Goal: Find contact information: Find contact information

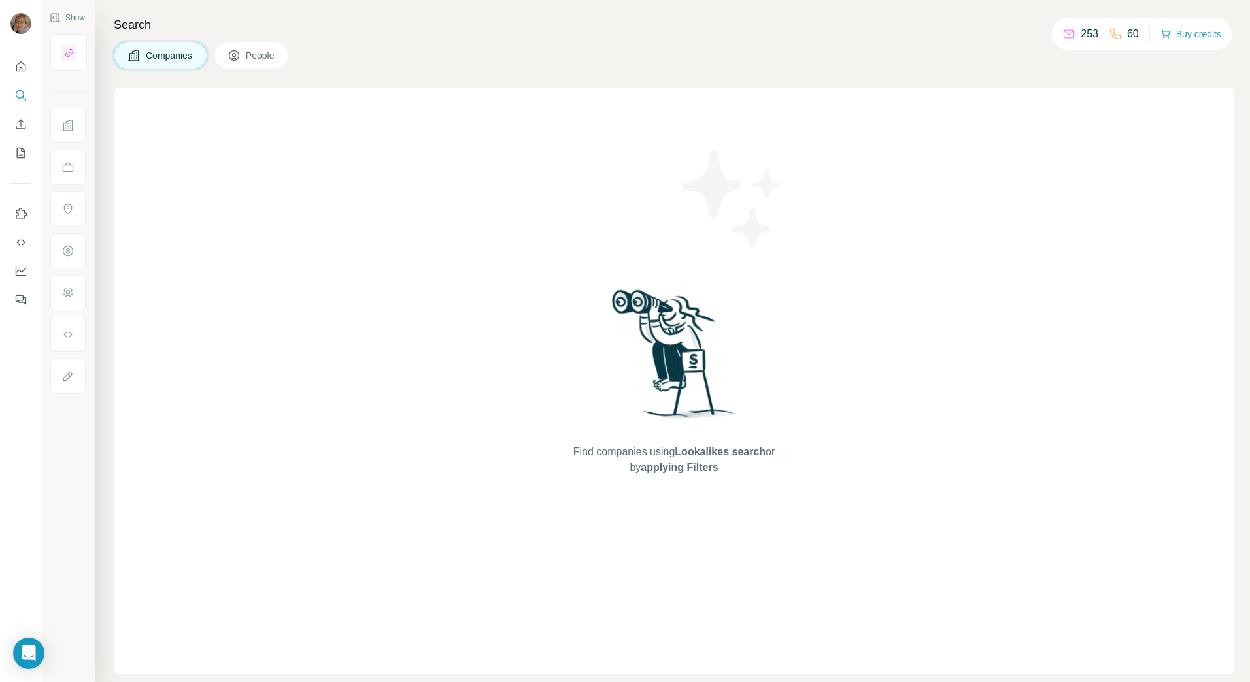
click at [637, 257] on div "Find companies using Lookalikes search or by applying Filters" at bounding box center [673, 381] width 235 height 587
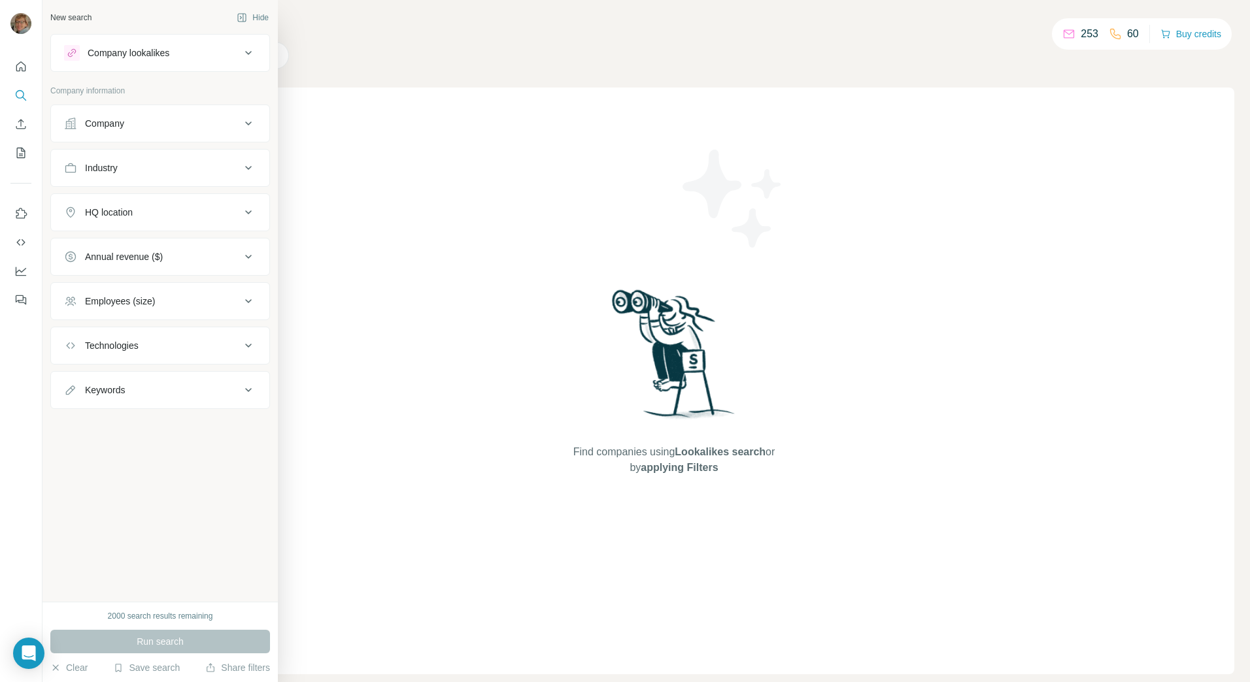
click at [248, 121] on icon at bounding box center [248, 124] width 16 height 16
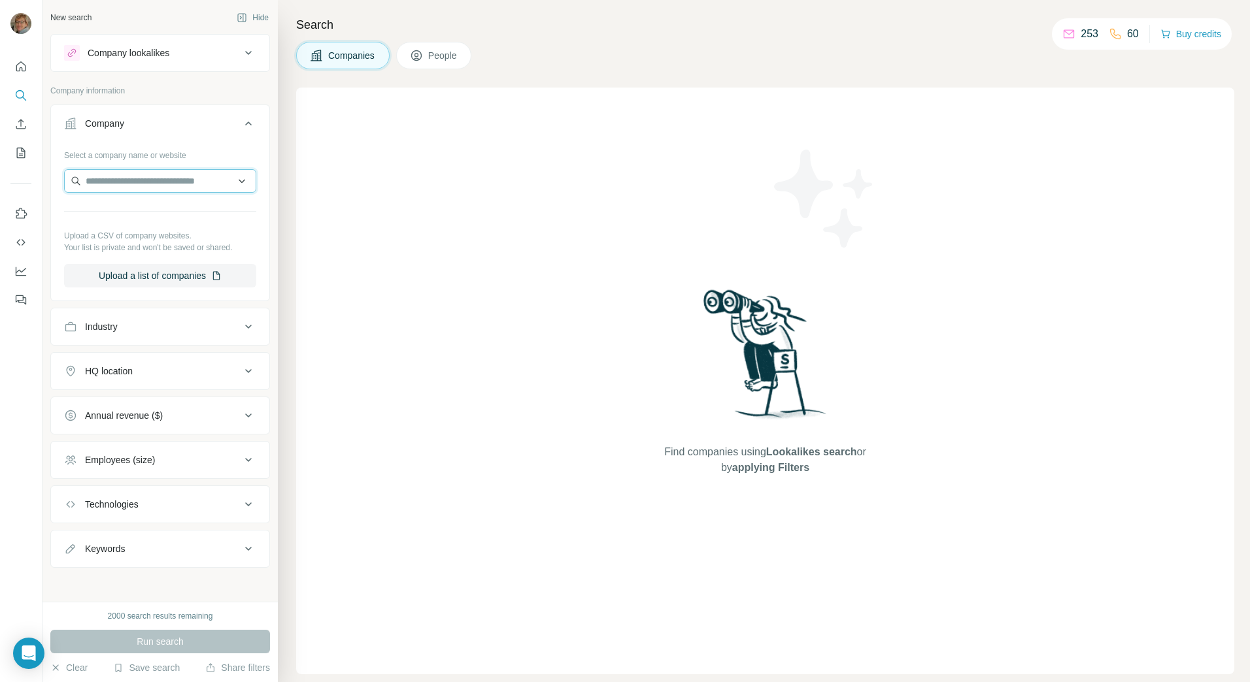
click at [165, 184] on input "text" at bounding box center [160, 181] width 192 height 24
type input "*********"
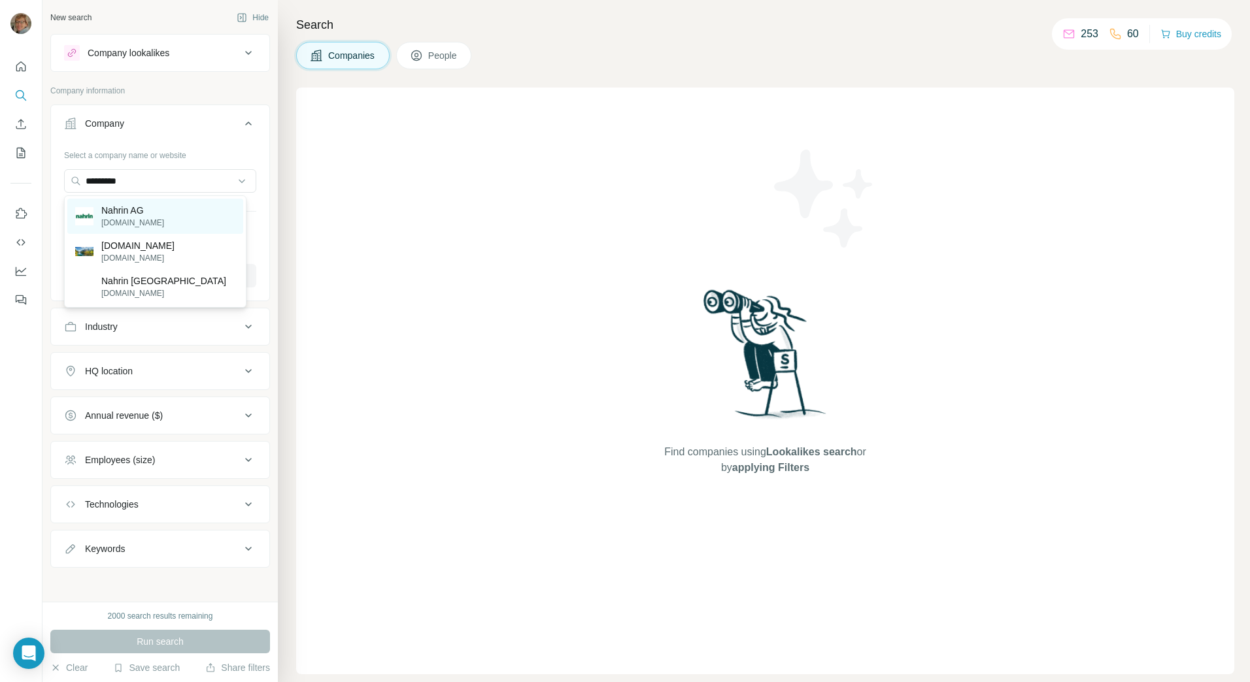
click at [131, 222] on p "[DOMAIN_NAME]" at bounding box center [132, 223] width 63 height 12
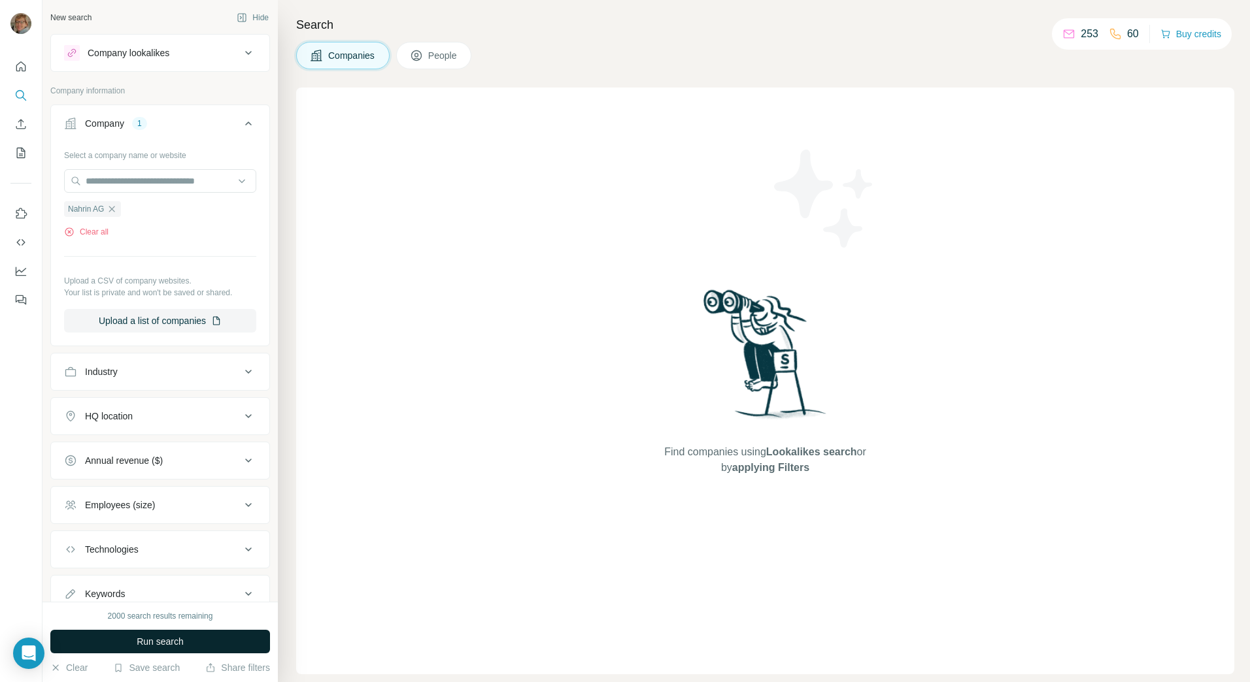
click at [163, 638] on span "Run search" at bounding box center [160, 641] width 47 height 13
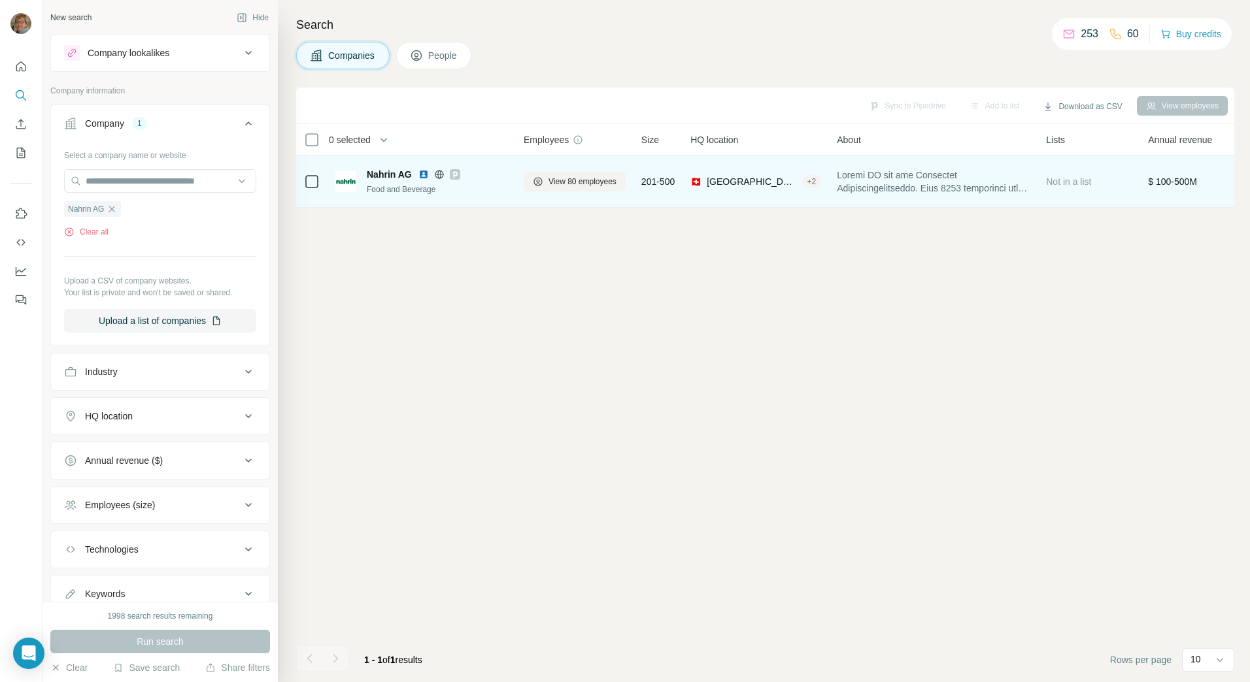
click at [865, 171] on span at bounding box center [933, 182] width 193 height 26
click at [723, 180] on span "[GEOGRAPHIC_DATA], [GEOGRAPHIC_DATA]" at bounding box center [751, 181] width 90 height 13
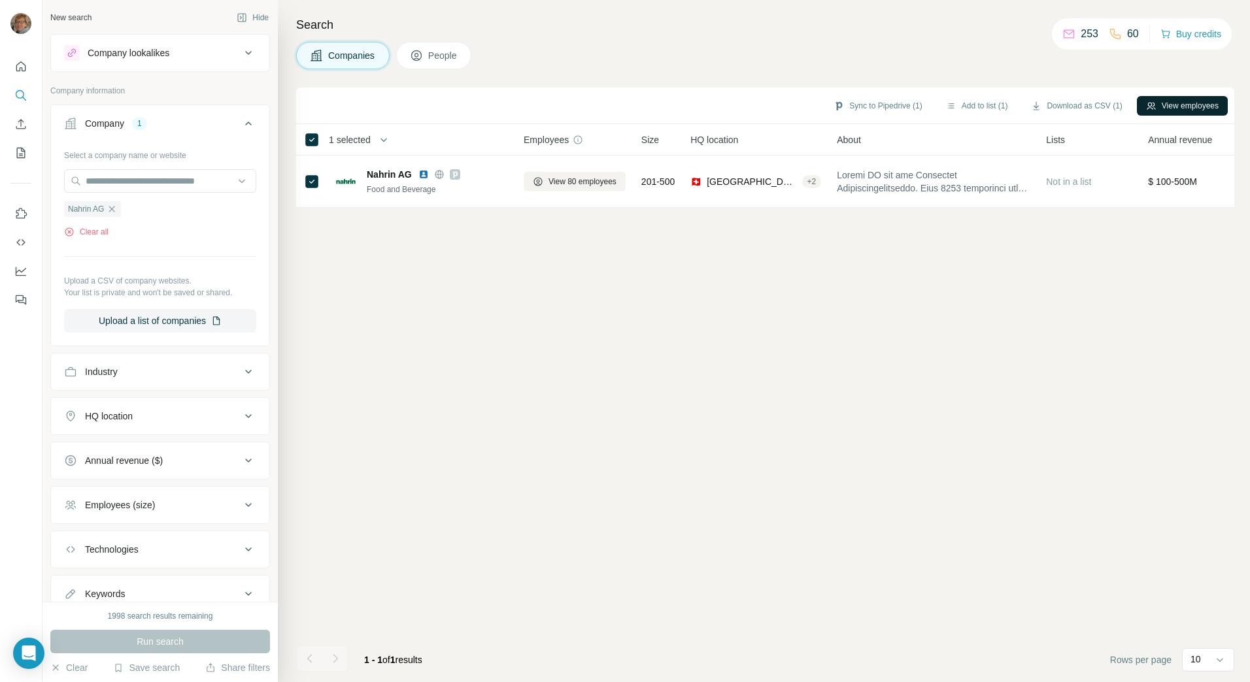
click at [1175, 109] on button "View employees" at bounding box center [1181, 106] width 91 height 20
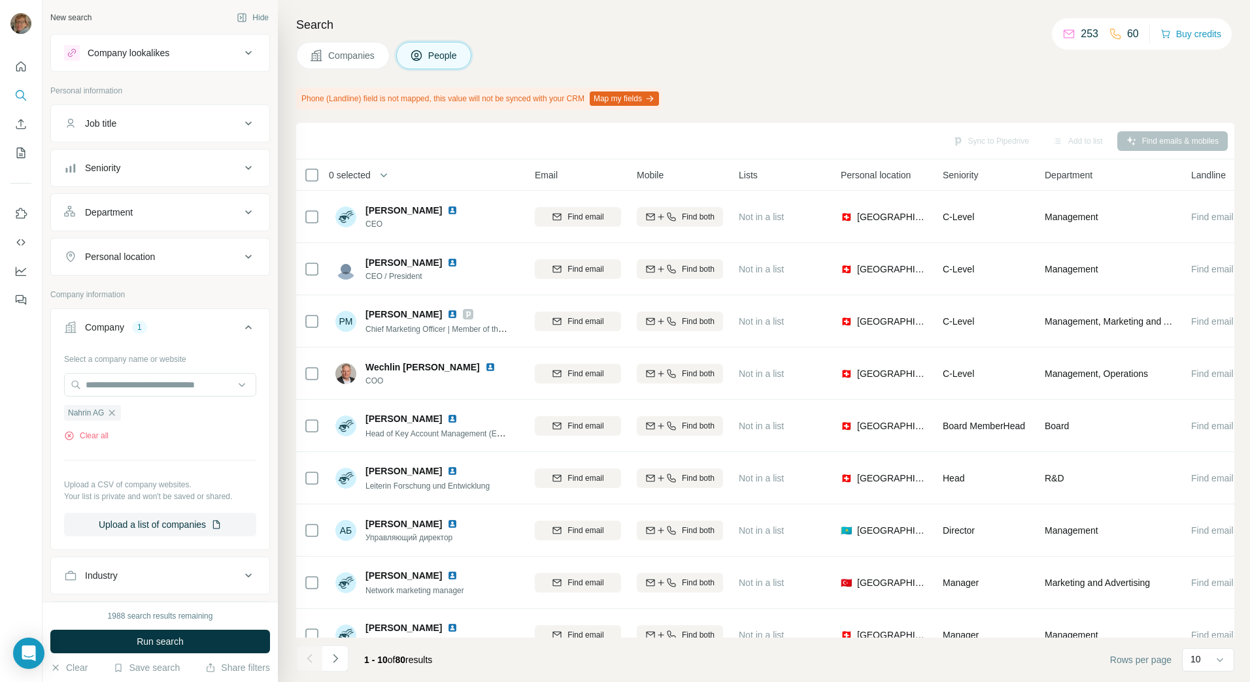
scroll to position [0, 193]
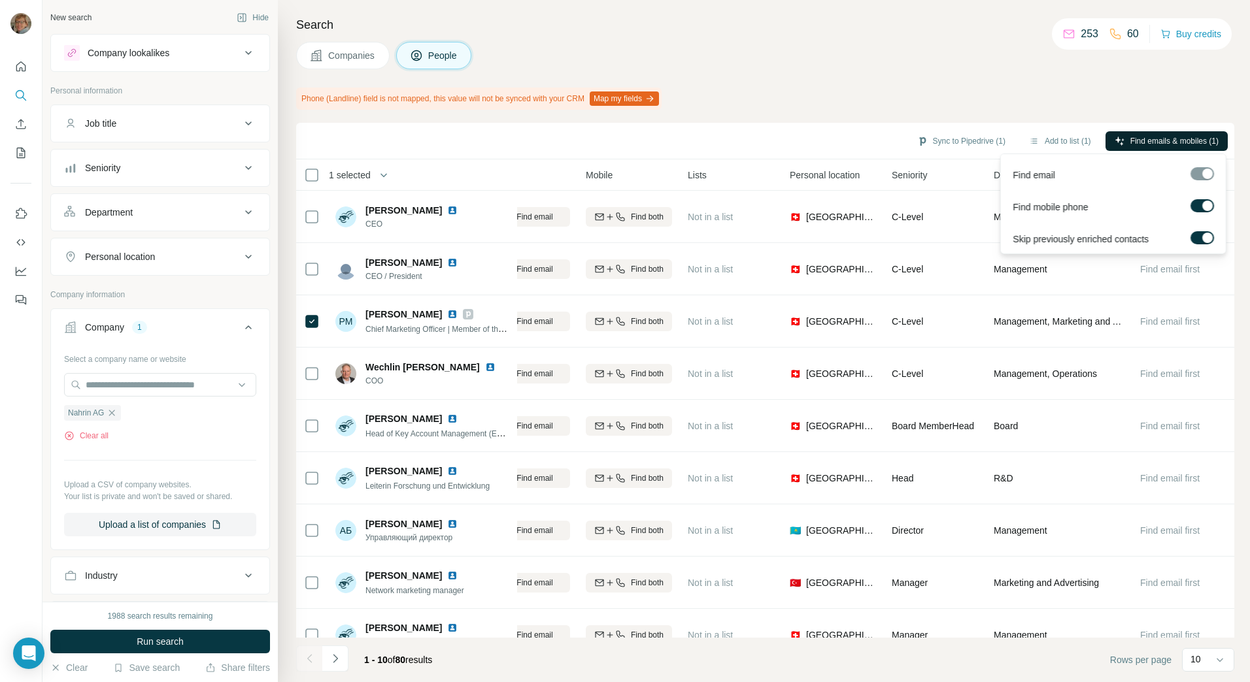
click at [1159, 143] on span "Find emails & mobiles (1)" at bounding box center [1174, 141] width 88 height 12
click at [1133, 142] on span "Find emails & mobiles (1)" at bounding box center [1174, 141] width 88 height 12
click at [1039, 207] on span "Find mobile phone" at bounding box center [1049, 207] width 75 height 13
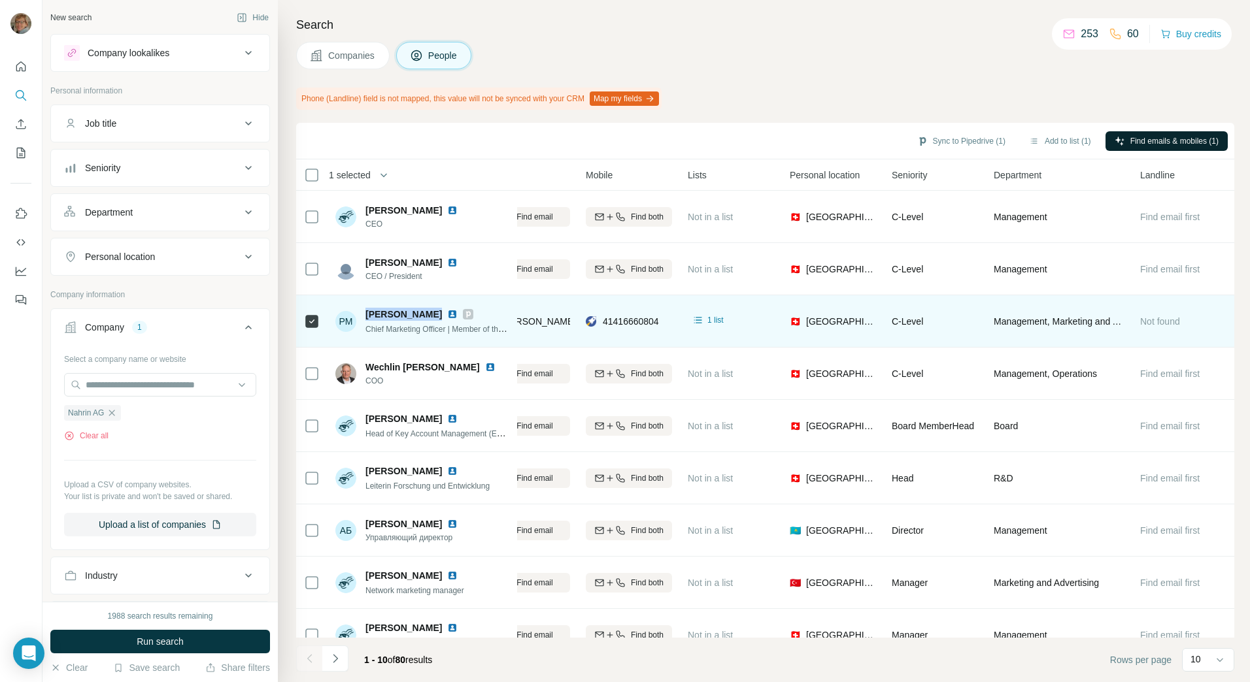
drag, startPoint x: 422, startPoint y: 316, endPoint x: 367, endPoint y: 318, distance: 54.9
click at [367, 318] on span "[PERSON_NAME]" at bounding box center [403, 314] width 76 height 13
copy span "[PERSON_NAME]"
drag, startPoint x: 452, startPoint y: 328, endPoint x: 363, endPoint y: 332, distance: 89.0
click at [363, 332] on div "PM [PERSON_NAME] Chief Marketing Officer | Member of the Executive Board" at bounding box center [422, 321] width 174 height 27
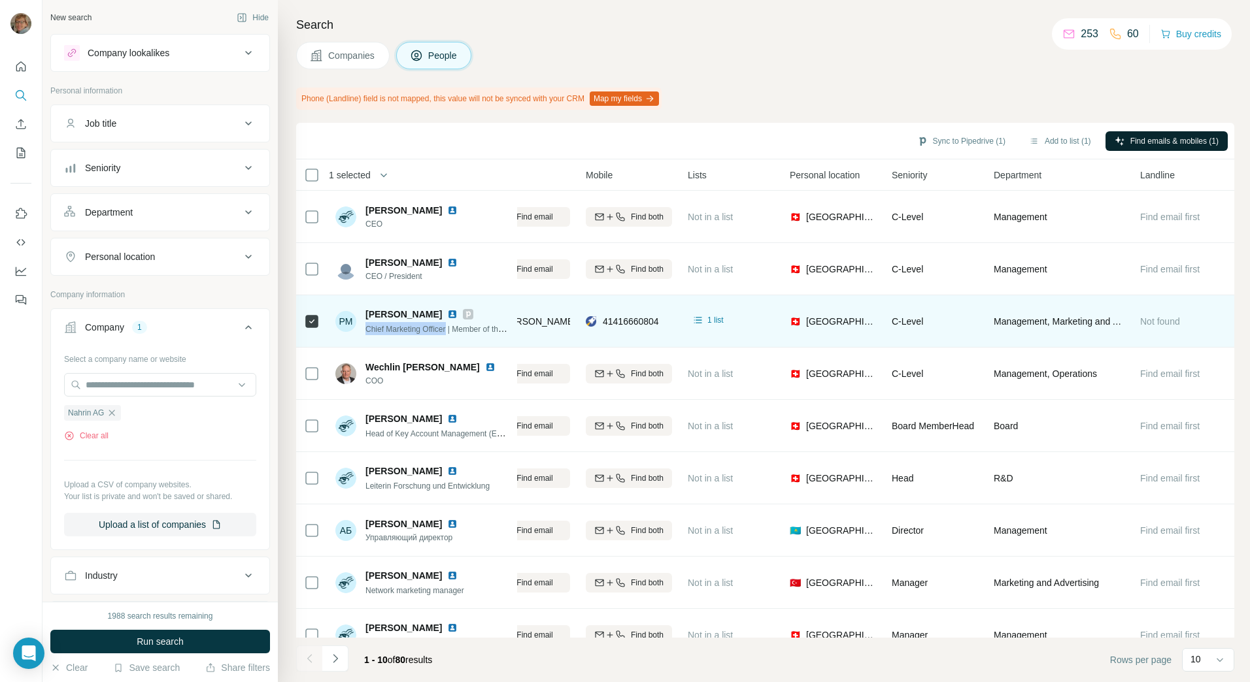
copy span "Chief Marketing Officer"
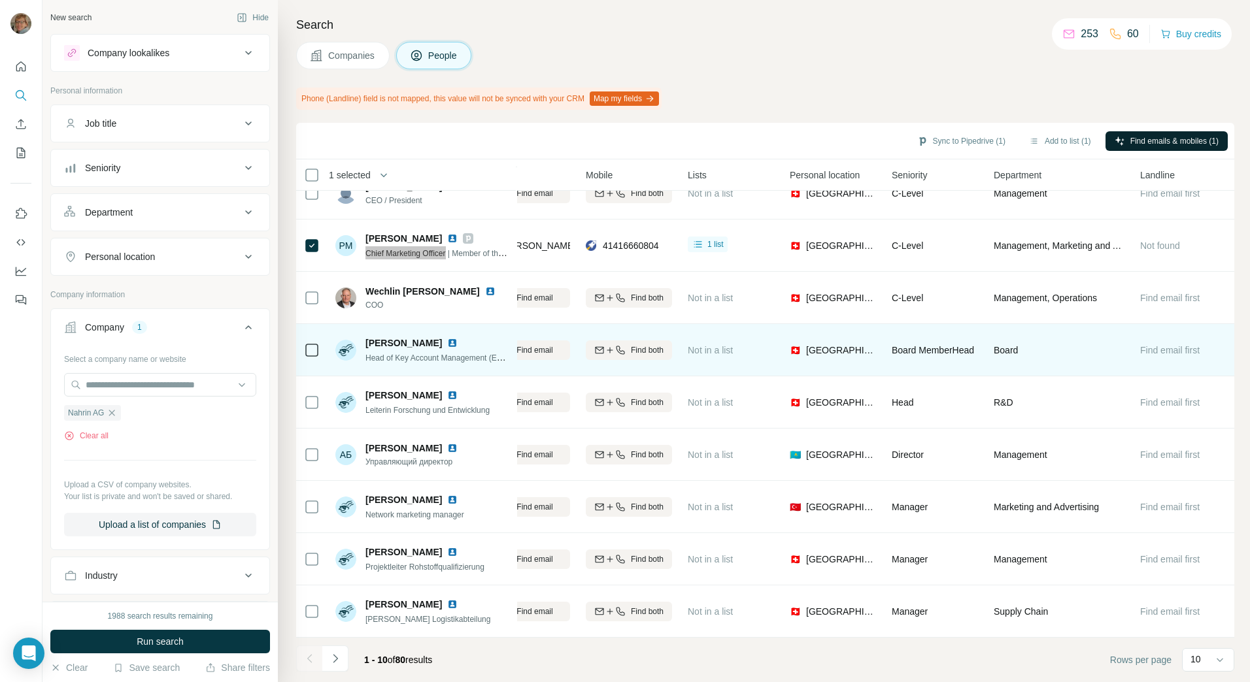
scroll to position [82, 193]
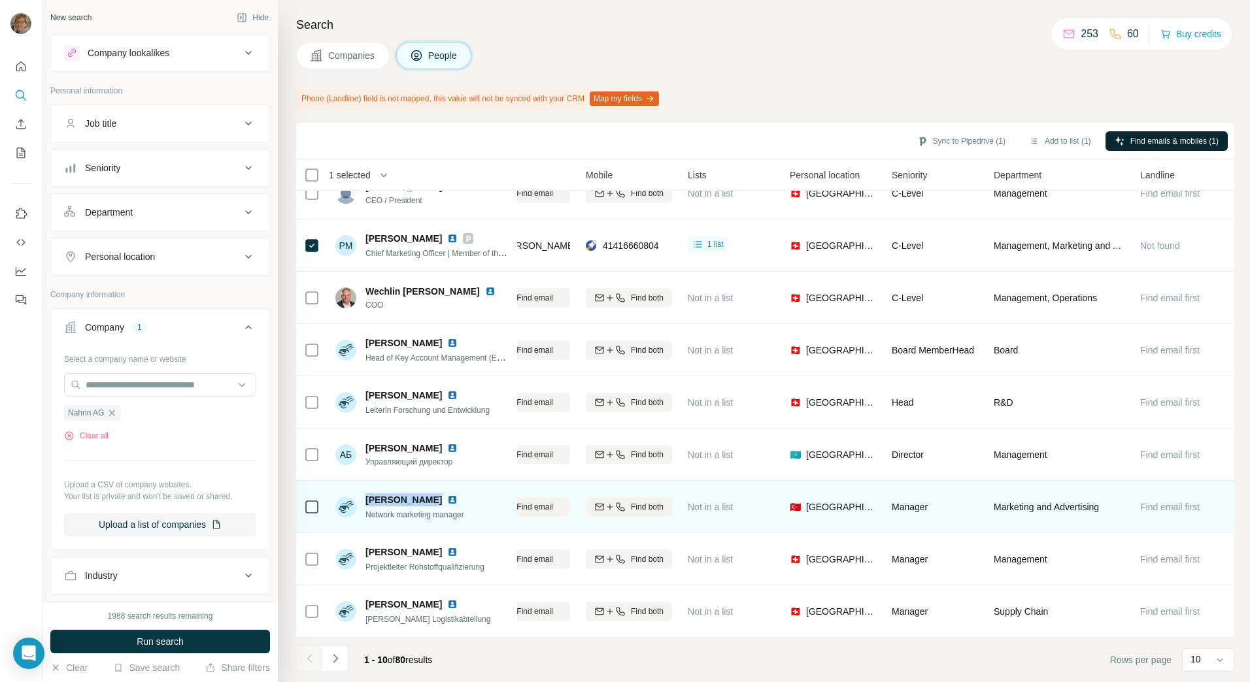
drag, startPoint x: 424, startPoint y: 493, endPoint x: 361, endPoint y: 497, distance: 62.9
click at [361, 497] on div "[PERSON_NAME] türe Network marketing manager" at bounding box center [404, 506] width 138 height 27
copy span "[PERSON_NAME]"
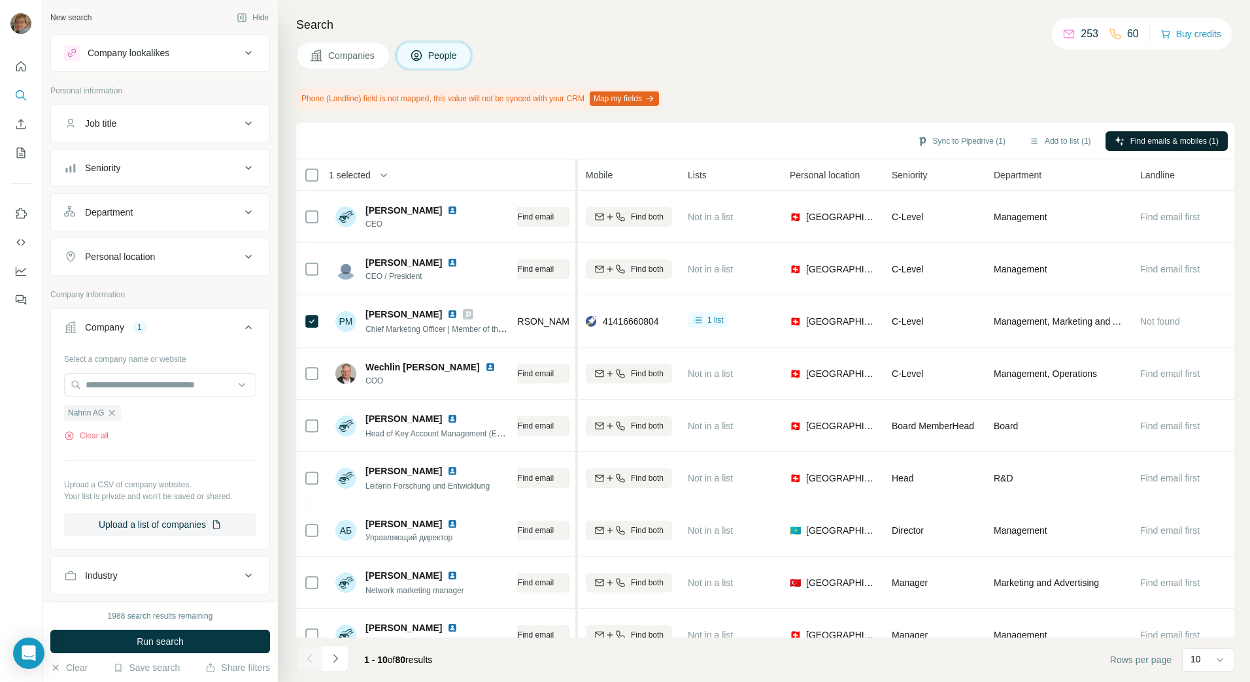
scroll to position [0, 191]
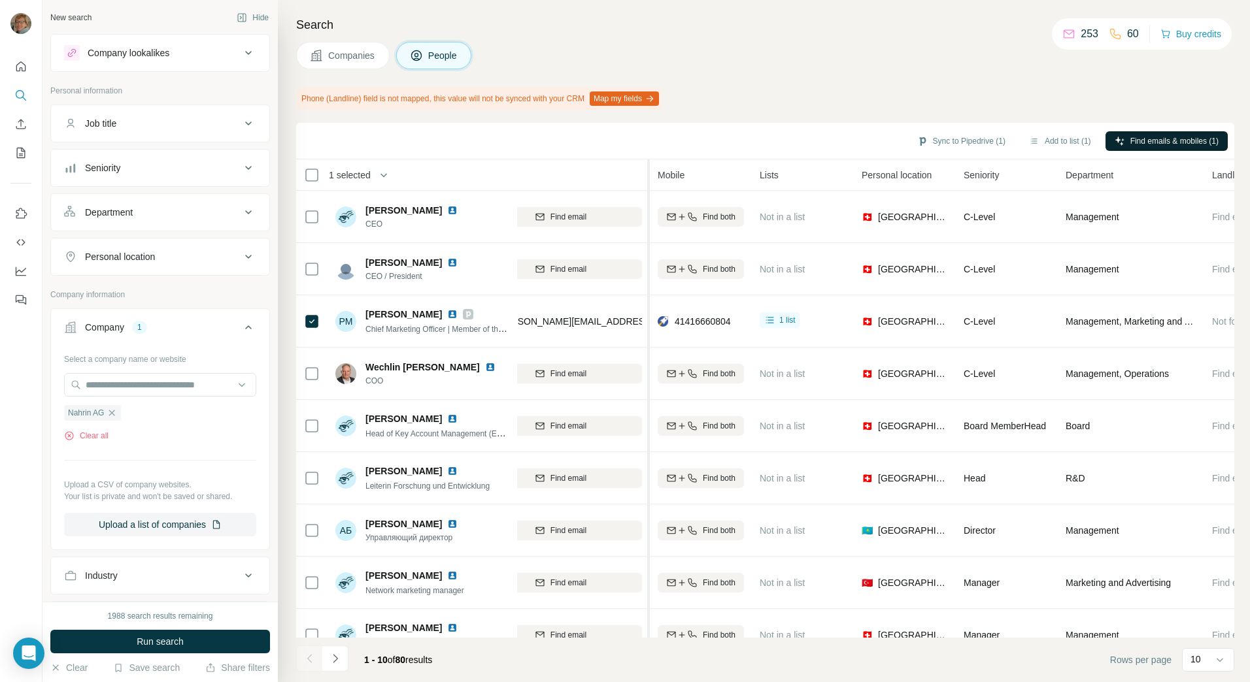
drag, startPoint x: 569, startPoint y: 175, endPoint x: 650, endPoint y: 175, distance: 80.4
click at [0, 0] on tr "1 selected People Company Email Mobile Lists Personal location Seniority Depart…" at bounding box center [0, 0] width 0 height 0
